Goal: Task Accomplishment & Management: Manage account settings

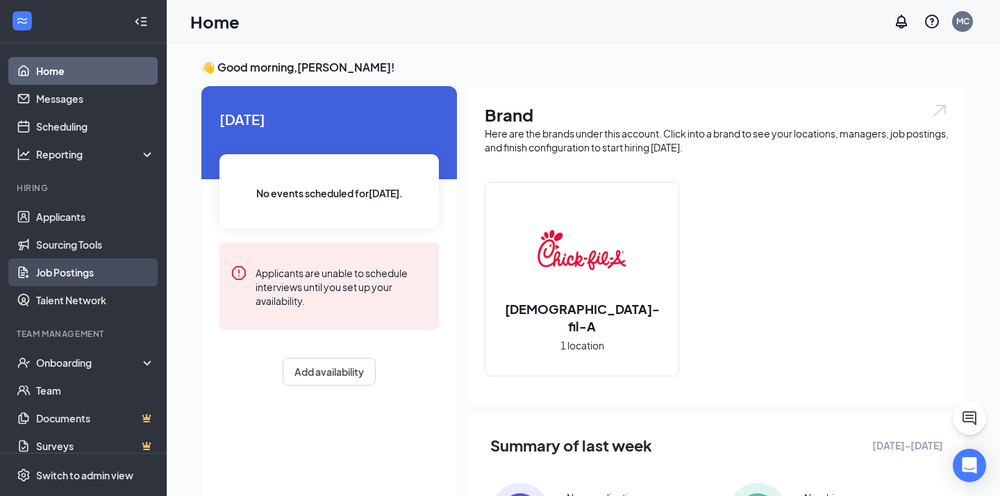
click at [105, 274] on link "Job Postings" at bounding box center [95, 272] width 119 height 28
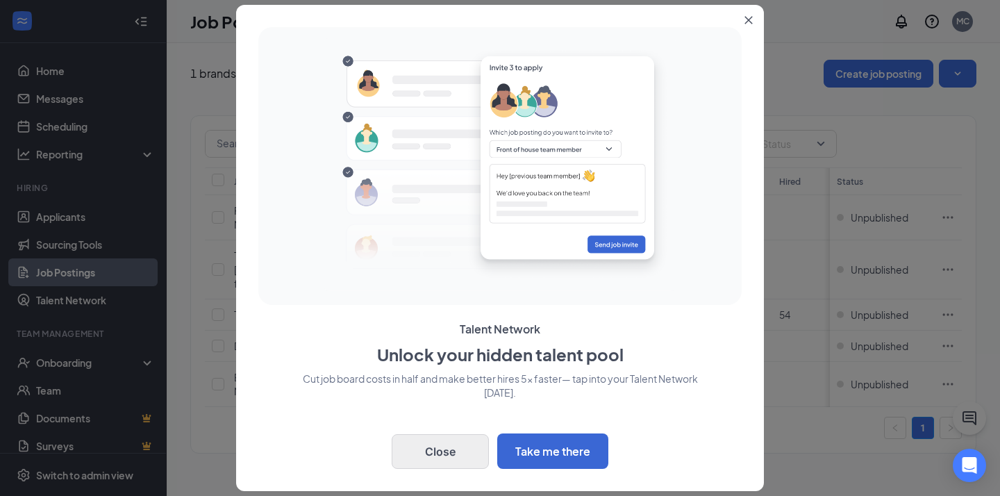
click at [450, 447] on button "Close" at bounding box center [440, 451] width 97 height 35
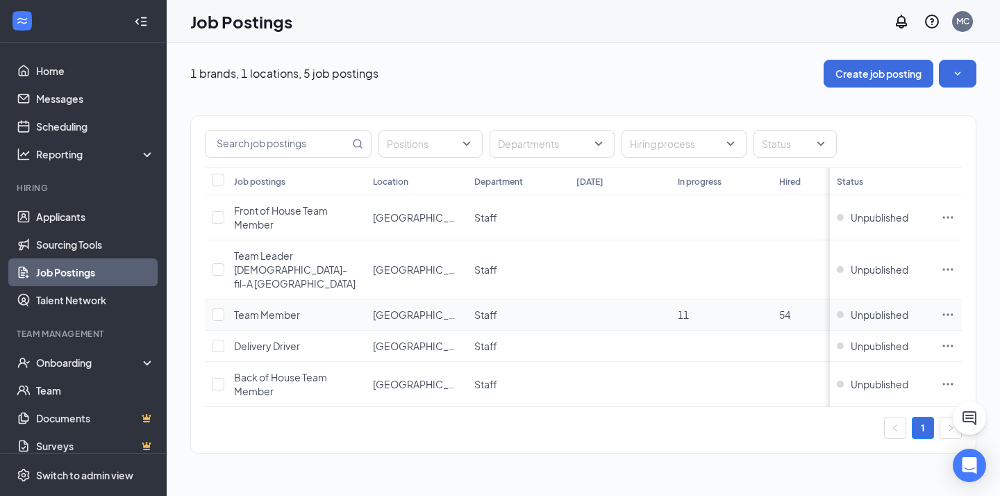
click at [950, 308] on icon "Ellipses" at bounding box center [948, 315] width 14 height 14
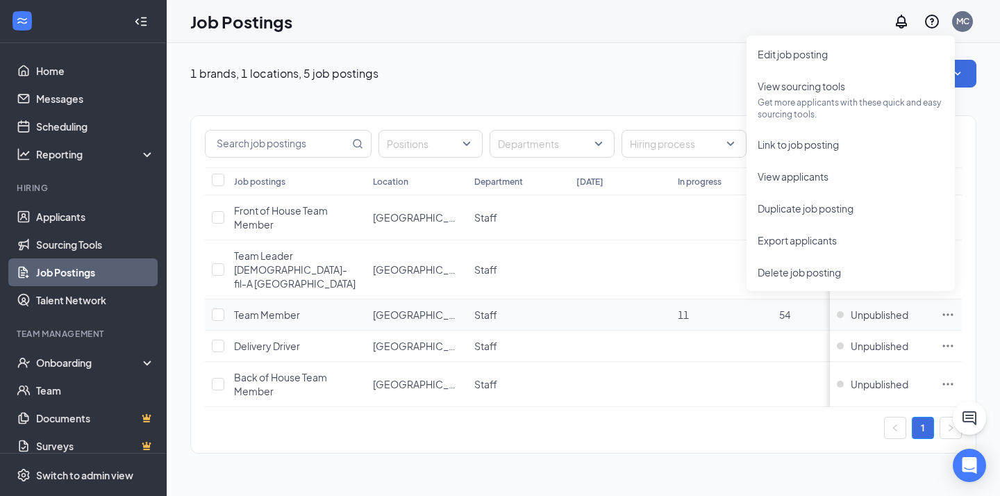
click at [950, 308] on icon "Ellipses" at bounding box center [948, 315] width 14 height 14
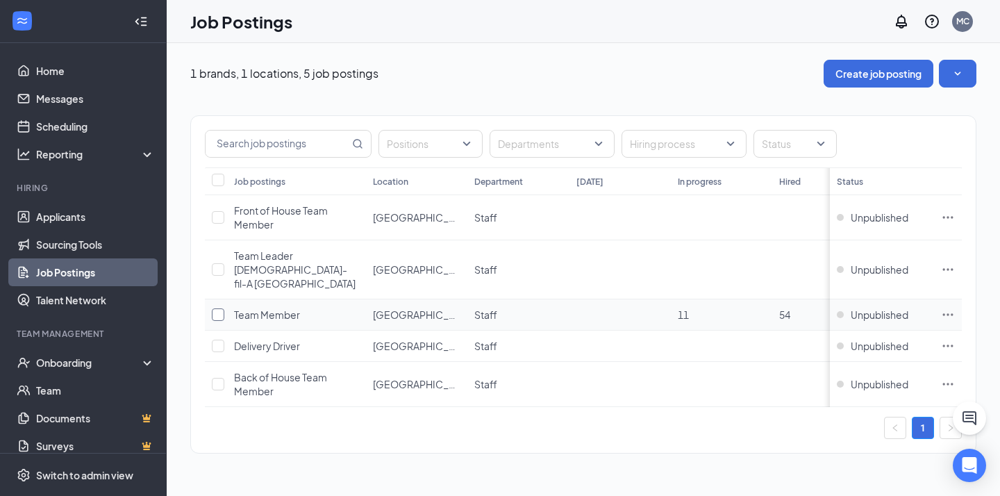
click at [216, 308] on input "checkbox" at bounding box center [218, 314] width 13 height 13
checkbox input "true"
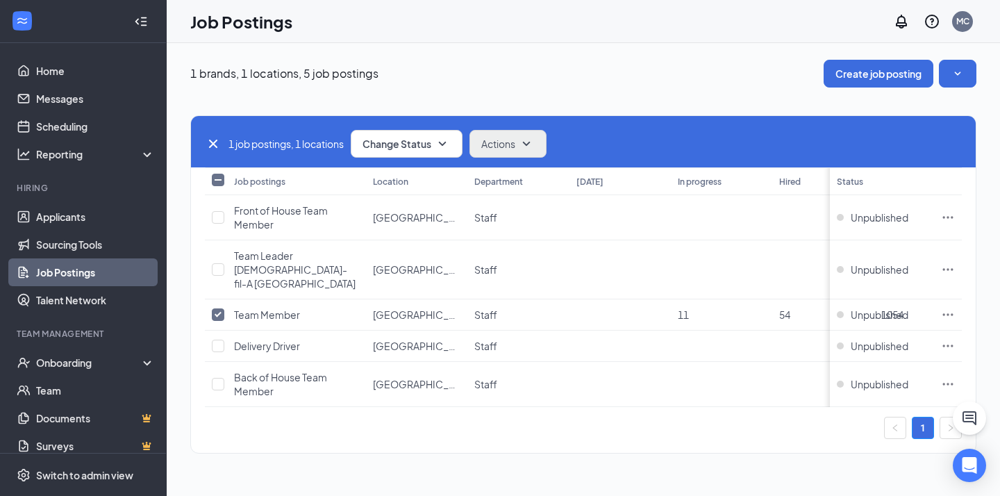
click at [529, 144] on icon "SmallChevronDown" at bounding box center [526, 143] width 17 height 17
click at [447, 136] on icon "SmallChevronDown" at bounding box center [442, 143] width 17 height 17
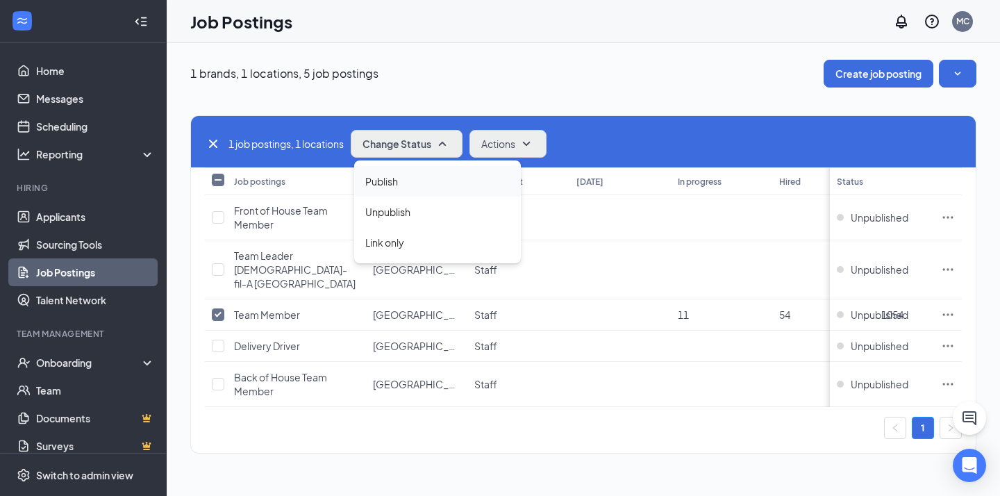
click at [432, 179] on div "Publish" at bounding box center [437, 181] width 167 height 31
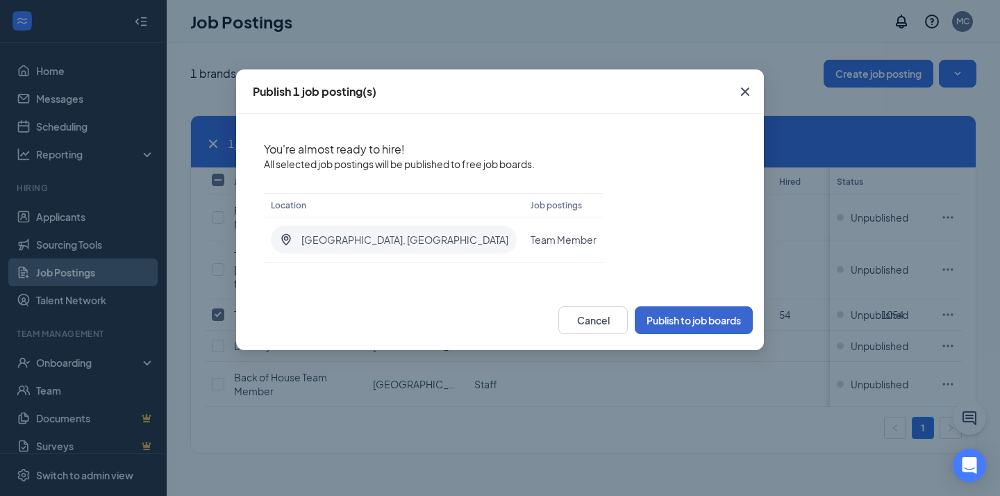
click at [689, 319] on button "Publish to job boards" at bounding box center [694, 320] width 118 height 28
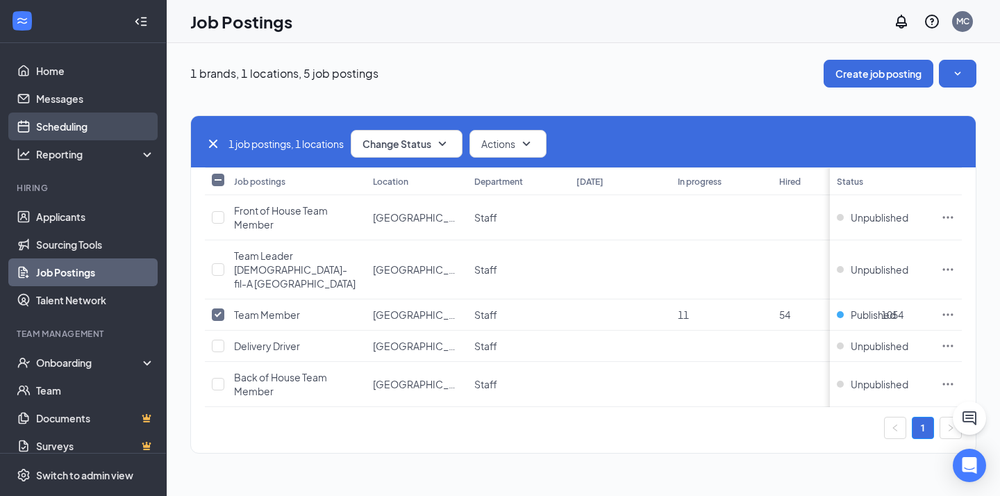
click at [61, 132] on link "Scheduling" at bounding box center [95, 127] width 119 height 28
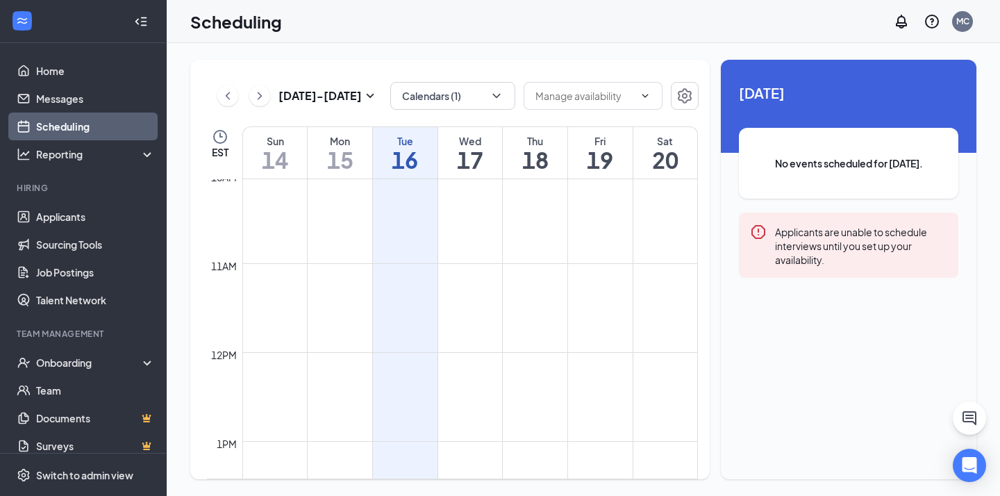
scroll to position [897, 0]
click at [260, 94] on icon "ChevronRight" at bounding box center [260, 96] width 14 height 17
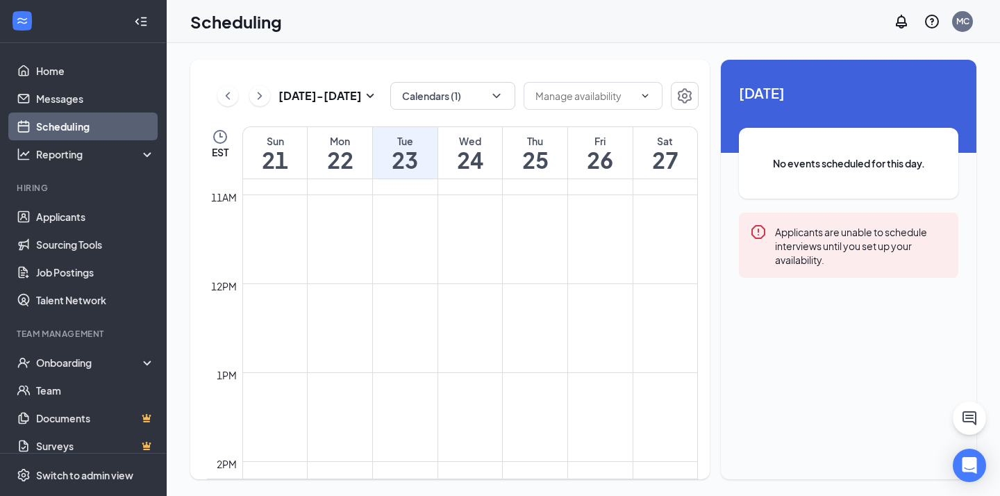
scroll to position [968, 0]
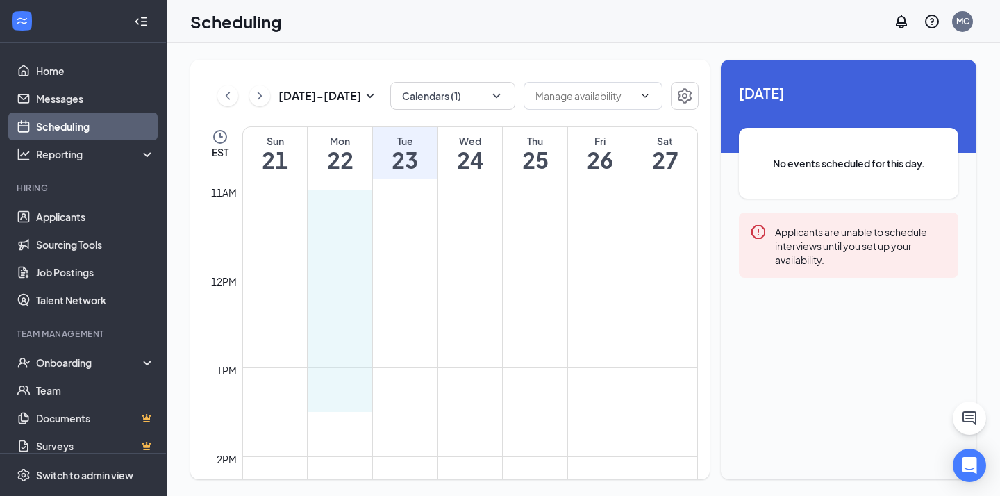
drag, startPoint x: 340, startPoint y: 192, endPoint x: 345, endPoint y: 397, distance: 204.3
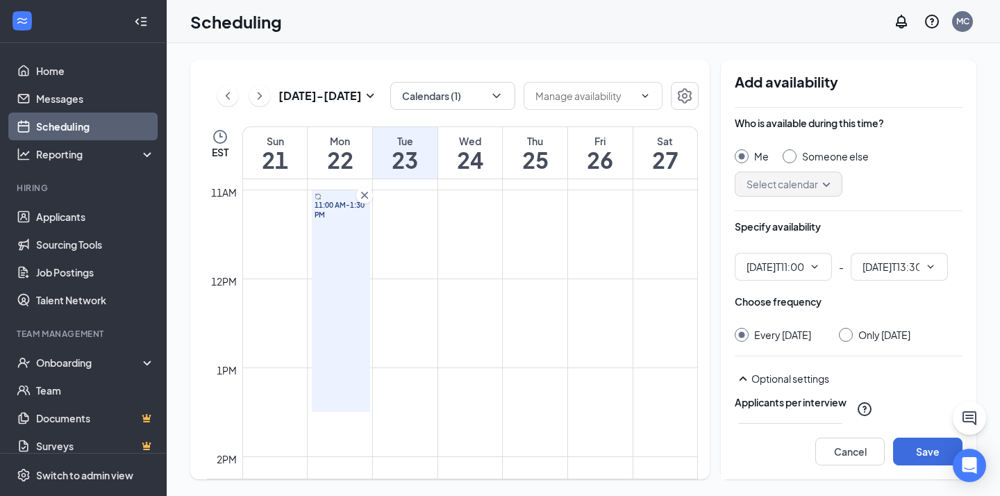
type input "11:00 AM"
type input "01:30 PM"
click at [849, 335] on input "Only [DATE]" at bounding box center [844, 333] width 10 height 10
radio input "true"
radio input "false"
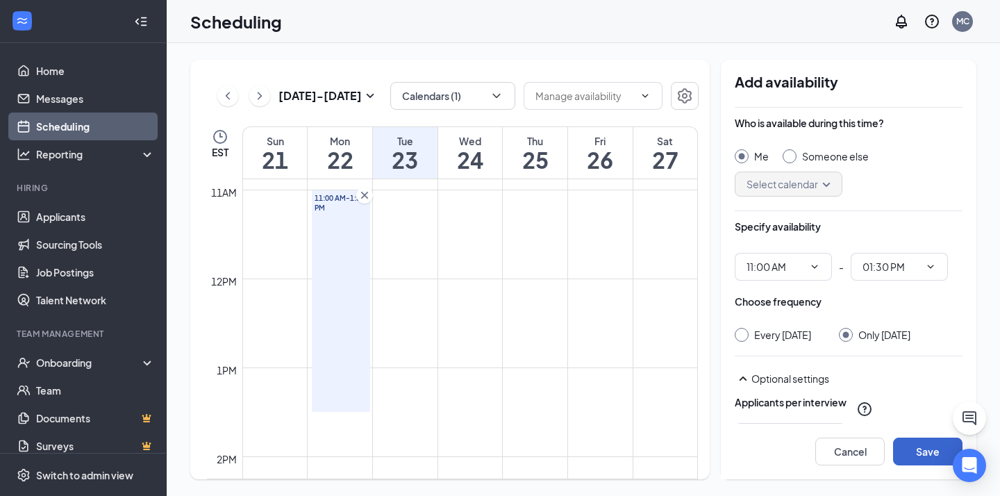
click at [916, 450] on button "Save" at bounding box center [927, 452] width 69 height 28
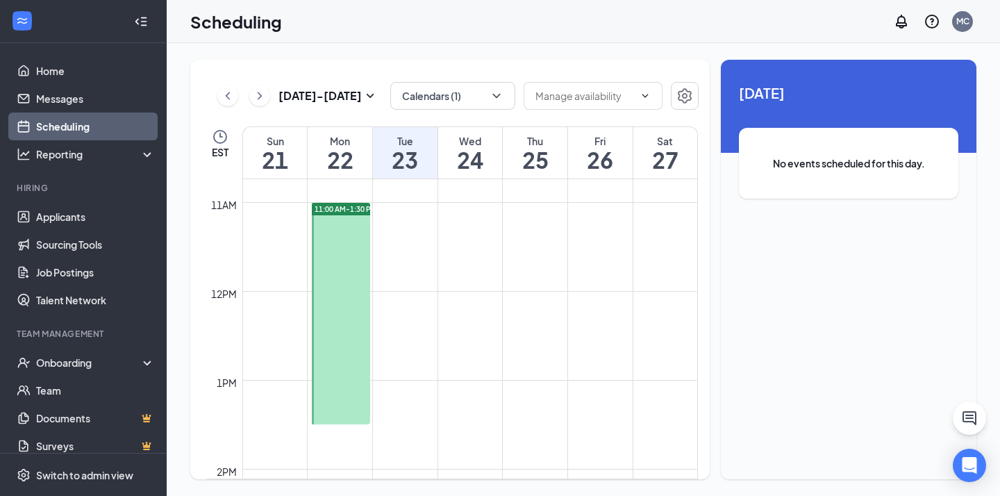
scroll to position [954, 0]
click at [226, 97] on icon "ChevronLeft" at bounding box center [228, 96] width 14 height 17
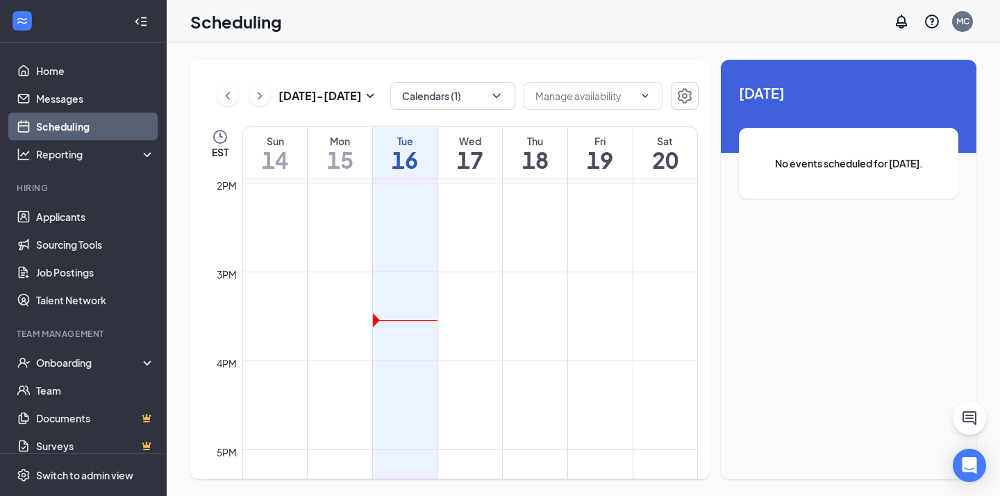
scroll to position [1237, 0]
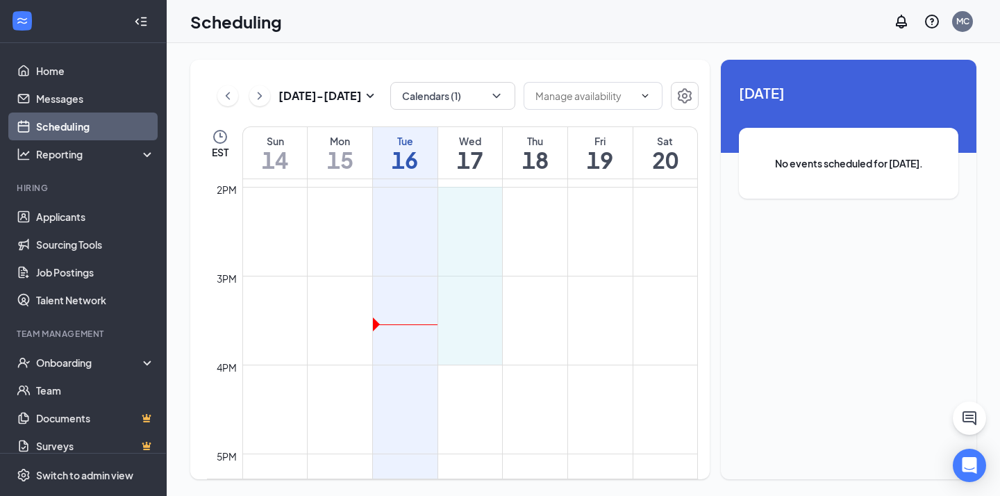
drag, startPoint x: 468, startPoint y: 189, endPoint x: 486, endPoint y: 354, distance: 166.2
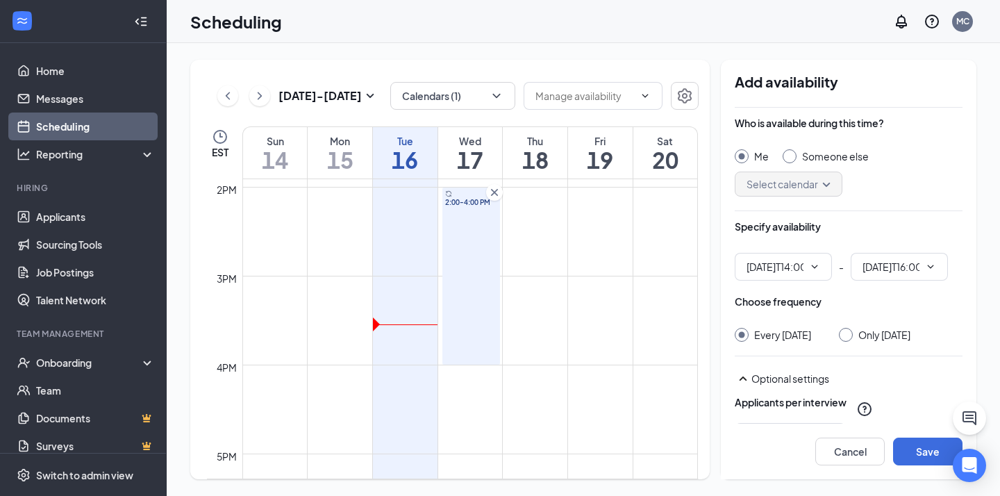
type input "02:00 PM"
type input "04:00 PM"
click at [849, 334] on input "Only [DATE]" at bounding box center [844, 333] width 10 height 10
radio input "true"
radio input "false"
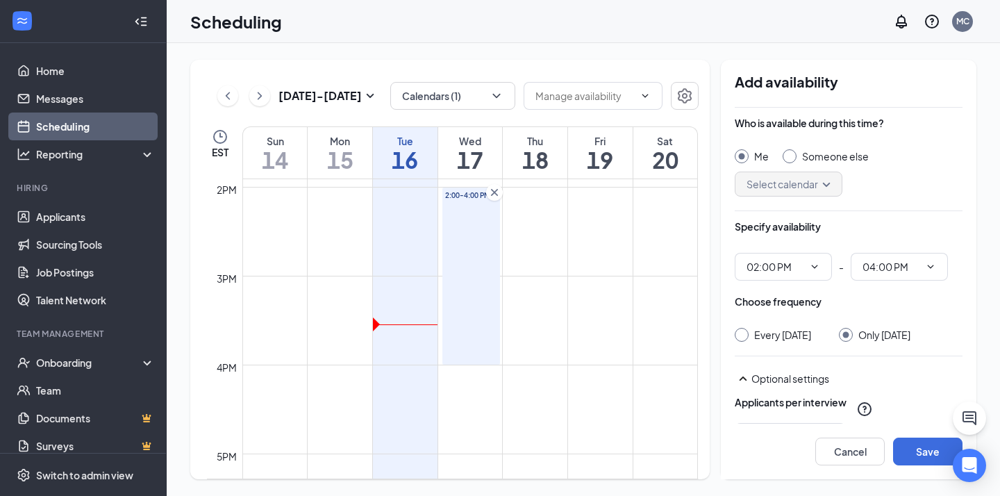
click at [495, 192] on icon "Cross" at bounding box center [494, 192] width 7 height 7
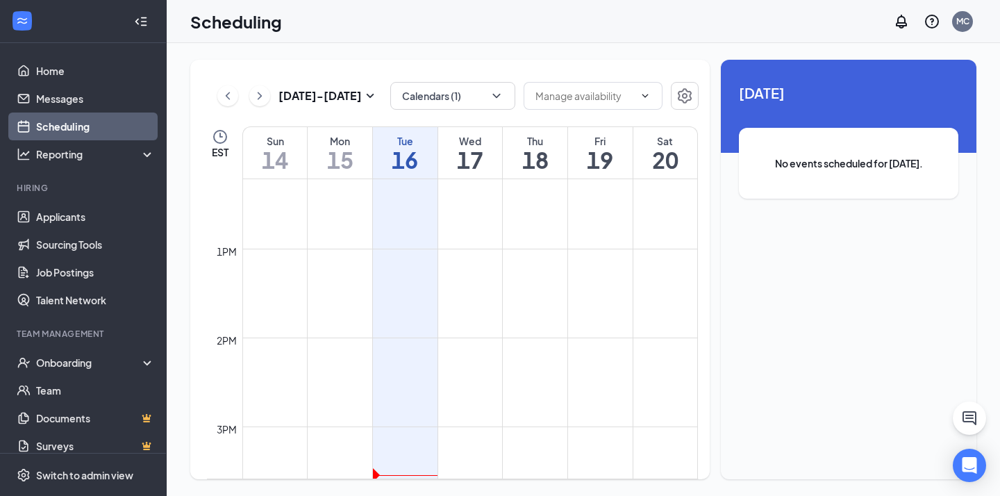
scroll to position [1095, 0]
